Goal: Information Seeking & Learning: Find specific fact

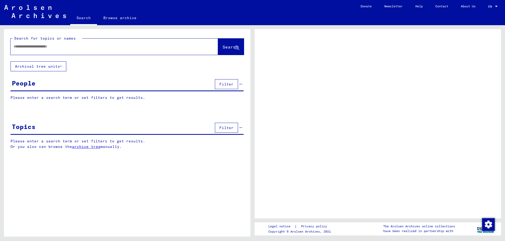
click at [66, 48] on input "text" at bounding box center [110, 47] width 192 height 6
type input "****"
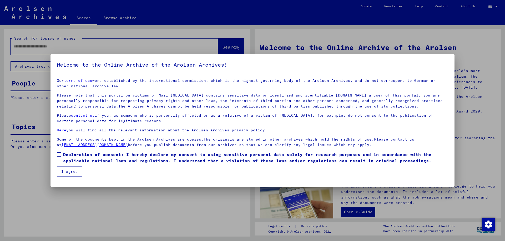
click at [57, 155] on span at bounding box center [59, 155] width 4 height 4
click at [66, 177] on button "I agree" at bounding box center [69, 172] width 25 height 10
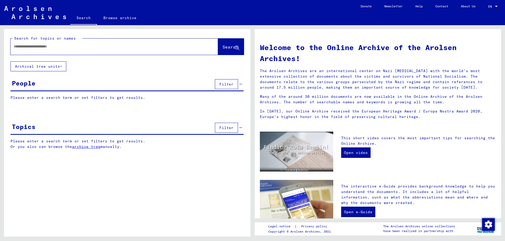
click at [40, 52] on div at bounding box center [107, 47] width 192 height 12
click at [41, 48] on input "text" at bounding box center [108, 47] width 188 height 6
type input "*"
type input "**********"
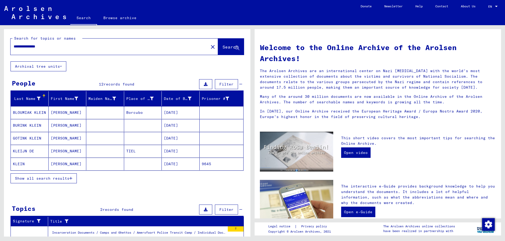
click at [21, 164] on mat-cell "KLEIN" at bounding box center [30, 164] width 38 height 13
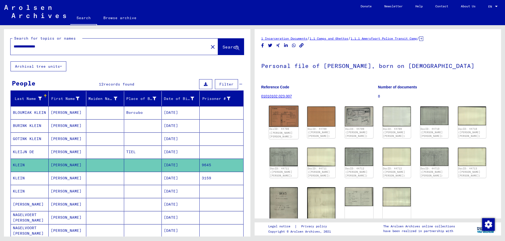
click at [281, 115] on img at bounding box center [284, 116] width 30 height 21
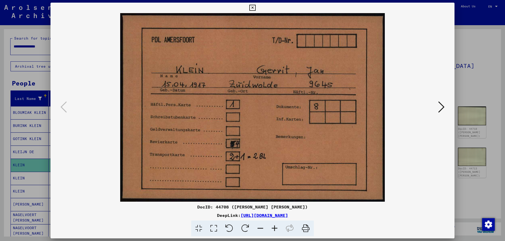
click at [466, 87] on div at bounding box center [252, 120] width 505 height 241
